Goal: Task Accomplishment & Management: Manage account settings

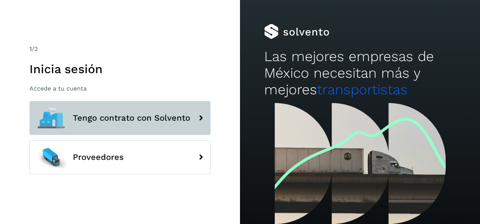
click at [170, 123] on button "Tengo contrato con Solvento" at bounding box center [119, 118] width 181 height 34
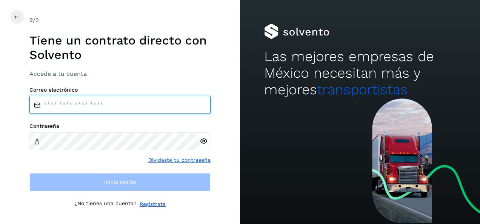
type input "**********"
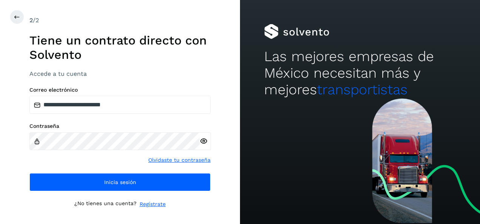
click at [200, 140] on icon at bounding box center [204, 141] width 8 height 8
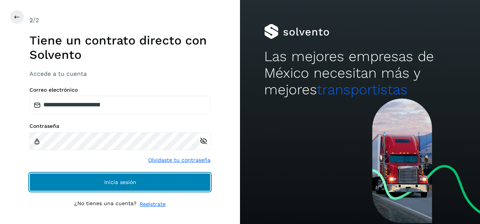
click at [125, 180] on span "Inicia sesión" at bounding box center [120, 182] width 32 height 5
click at [192, 183] on button "Inicia sesión" at bounding box center [119, 182] width 181 height 18
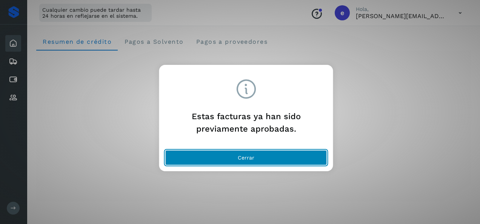
click at [238, 154] on button "Cerrar" at bounding box center [246, 157] width 162 height 15
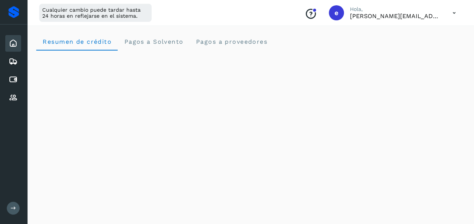
click at [434, 17] on p "[PERSON_NAME][EMAIL_ADDRESS][DOMAIN_NAME]" at bounding box center [395, 15] width 91 height 7
click at [456, 12] on icon at bounding box center [454, 12] width 15 height 15
click at [401, 48] on div "Cerrar sesión" at bounding box center [417, 49] width 90 height 14
